Goal: Task Accomplishment & Management: Use online tool/utility

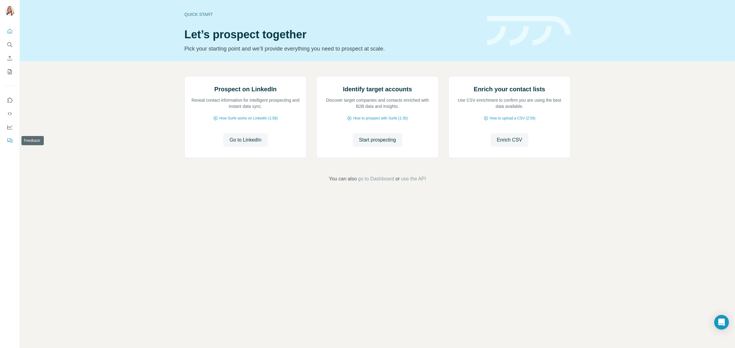
drag, startPoint x: 8, startPoint y: 134, endPoint x: 9, endPoint y: 139, distance: 5.5
click at [9, 139] on nav at bounding box center [10, 120] width 10 height 51
click at [13, 59] on button "Enrich CSV" at bounding box center [10, 58] width 10 height 11
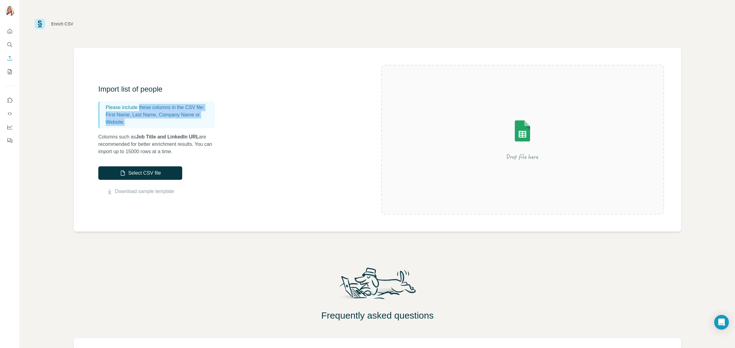
drag, startPoint x: 141, startPoint y: 111, endPoint x: 169, endPoint y: 120, distance: 30.1
click at [169, 120] on p "First Name, Last Name, Company Name or Website." at bounding box center [159, 118] width 107 height 15
click at [169, 122] on p "First Name, Last Name, Company Name or Website." at bounding box center [159, 118] width 107 height 15
click at [8, 115] on icon "Use Surfe API" at bounding box center [10, 114] width 6 height 6
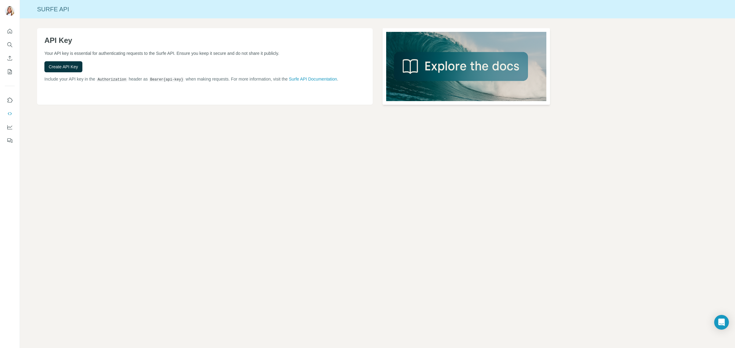
click at [461, 79] on img at bounding box center [467, 66] width 168 height 77
